Goal: Navigation & Orientation: Find specific page/section

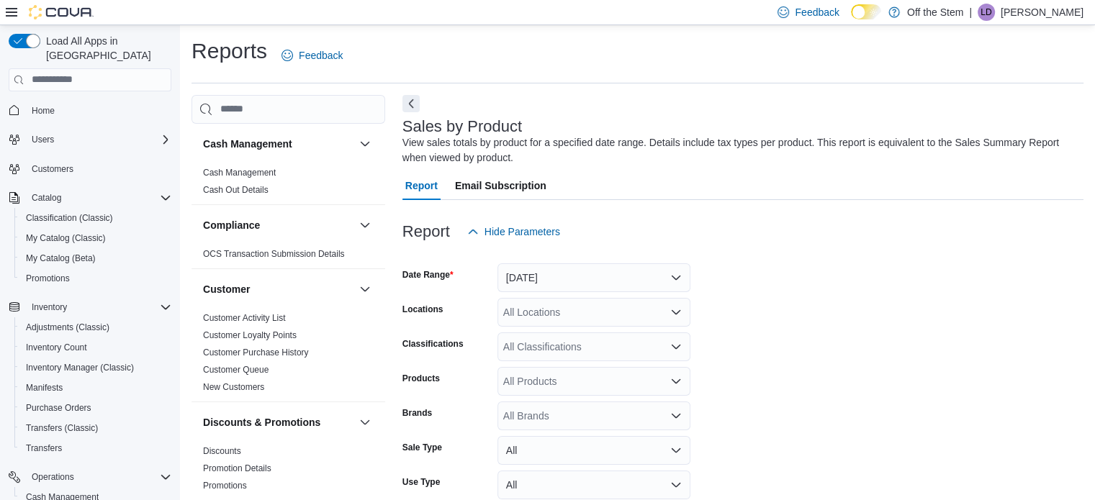
scroll to position [48, 0]
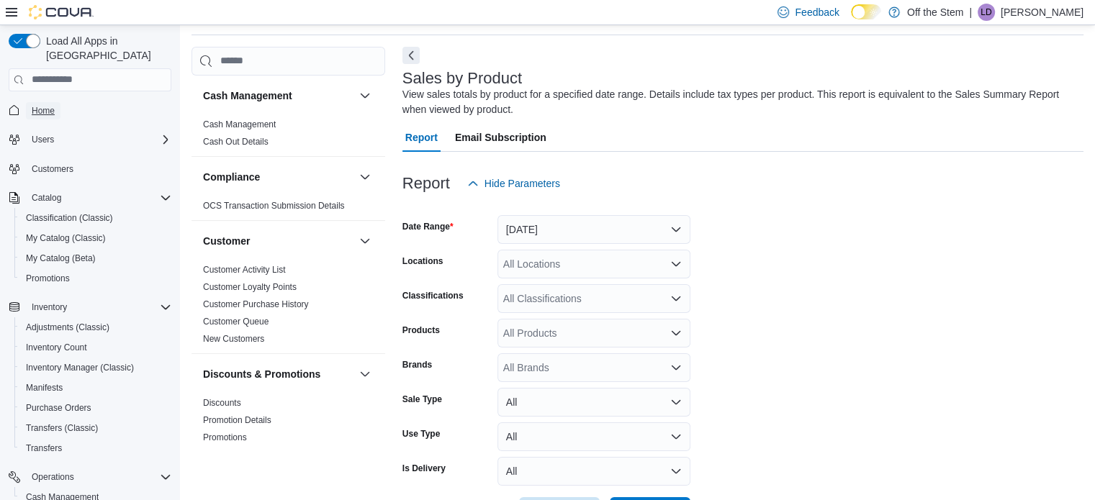
click at [49, 105] on span "Home" at bounding box center [43, 111] width 23 height 12
